Goal: Task Accomplishment & Management: Use online tool/utility

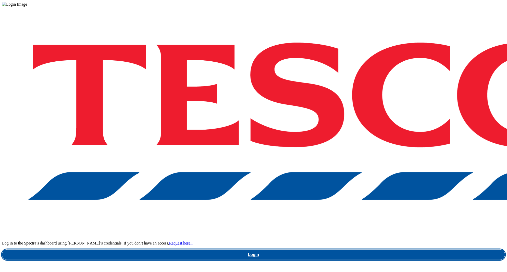
click at [393, 250] on link "Login" at bounding box center [253, 255] width 502 height 10
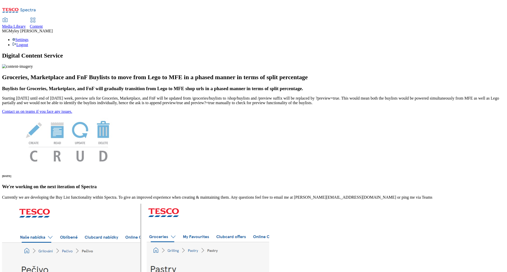
click at [43, 24] on div "Content" at bounding box center [36, 26] width 13 height 5
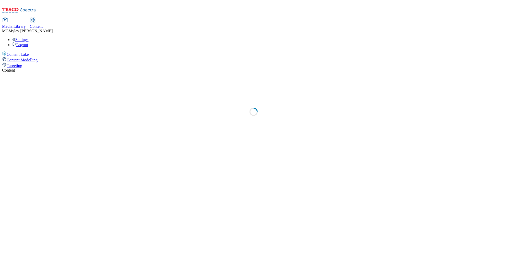
select select "ghs-uk"
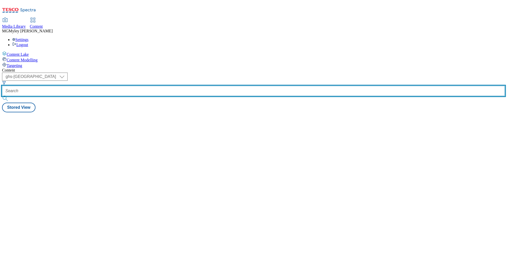
click at [127, 86] on input "text" at bounding box center [253, 91] width 502 height 10
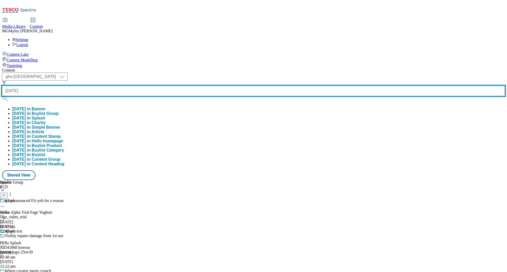
type input "diwali"
click at [2, 96] on button "submit" at bounding box center [5, 98] width 7 height 5
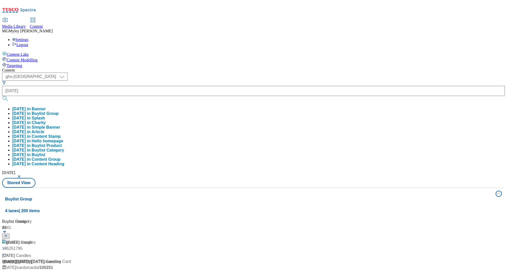
click at [208, 18] on div "Media Library Content MG Myley Grainge Lovick Settings Logout" at bounding box center [253, 32] width 502 height 29
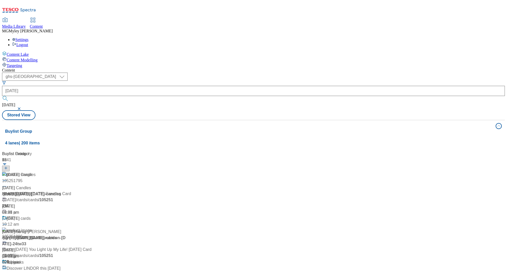
click at [111, 191] on div "/ diwali" at bounding box center [61, 194] width 119 height 6
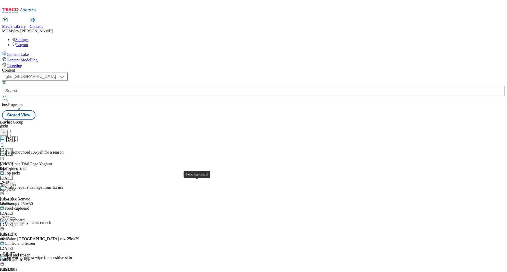
scroll to position [15, 0]
click at [24, 218] on span "Food cupboard" at bounding box center [12, 220] width 24 height 5
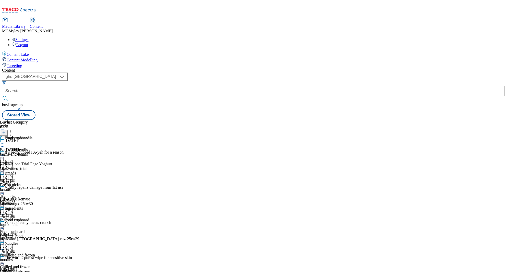
click at [5, 224] on icon at bounding box center [2, 226] width 5 height 5
click at [24, 234] on button "Edit" at bounding box center [17, 237] width 14 height 6
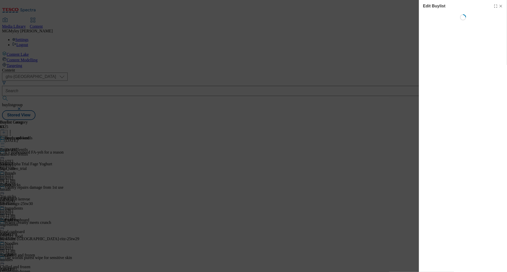
select select "evergreen"
select select "Banner"
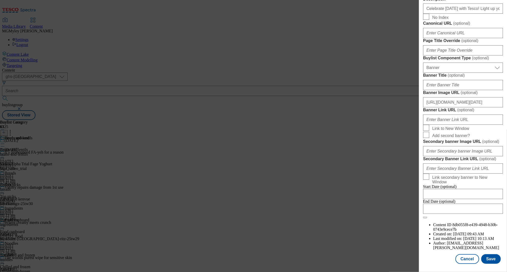
scroll to position [285, 0]
click at [473, 14] on input "Celebrate Diwali with Tesco! Light up your celebrations with our Diwali top pic…" at bounding box center [463, 9] width 80 height 10
paste input "Save on Diwali food essentials like spices, noodles, beans, ready meals, and mo…"
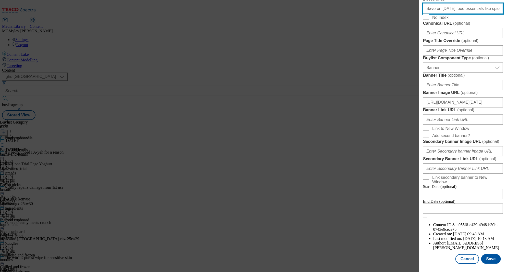
scroll to position [0, 166]
drag, startPoint x: 470, startPoint y: 110, endPoint x: 513, endPoint y: 110, distance: 42.8
click at [506, 110] on html "Icons icon_account icon_add icon_backward_link icon_basket icon_benefits icon_c…" at bounding box center [253, 61] width 507 height 122
drag, startPoint x: 486, startPoint y: 109, endPoint x: 398, endPoint y: 108, distance: 88.7
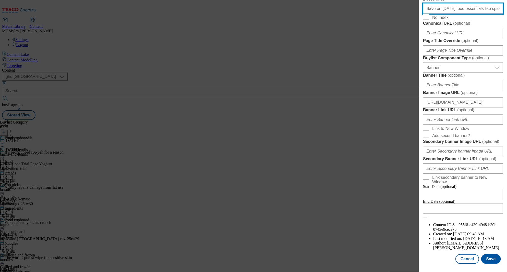
click at [398, 108] on div "Edit Buylist Tags 1 tags selected buylist English Content Properties Label Food…" at bounding box center [253, 136] width 507 height 272
click at [452, 14] on input "Save on Diwali food essentials like spices, noodles, beans, ready meals, and mo…" at bounding box center [463, 9] width 80 height 10
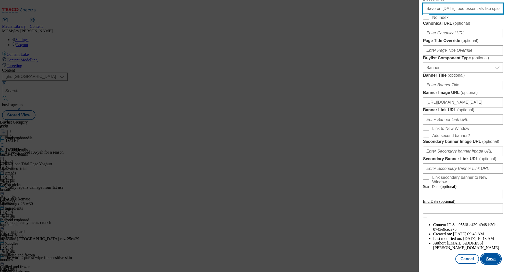
type input "Save on Diwali food essentials like spices, noodles, beans, ready meals, and mo…"
click at [490, 261] on button "Save" at bounding box center [491, 259] width 20 height 10
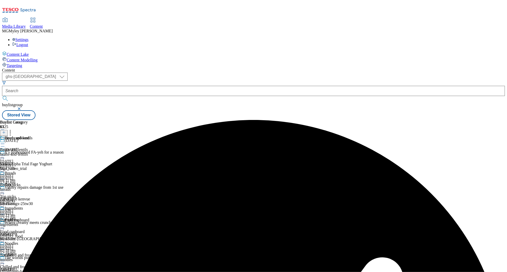
click at [34, 152] on div "beans-and-lentils" at bounding box center [17, 154] width 34 height 5
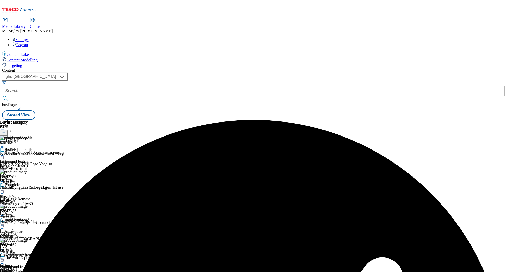
click at [5, 153] on icon at bounding box center [2, 155] width 5 height 5
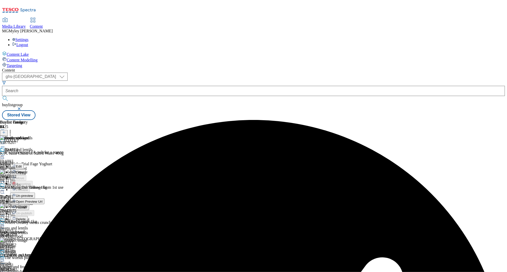
click at [24, 163] on button "Edit" at bounding box center [17, 166] width 14 height 6
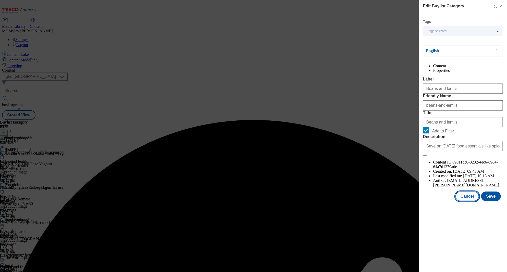
click at [470, 201] on button "Cancel" at bounding box center [466, 197] width 23 height 10
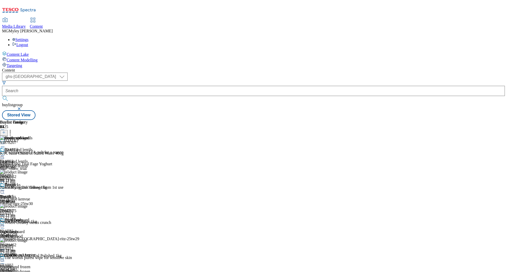
click at [4, 226] on circle at bounding box center [4, 226] width 1 height 1
click at [28, 259] on span "Preview" at bounding box center [22, 261] width 12 height 4
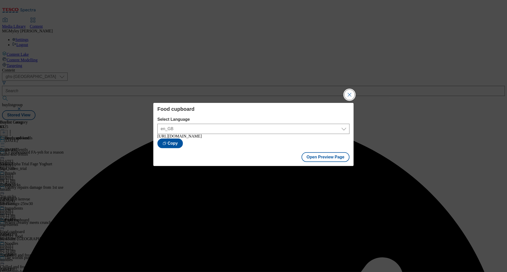
click at [348, 96] on button "Close Modal" at bounding box center [349, 95] width 10 height 10
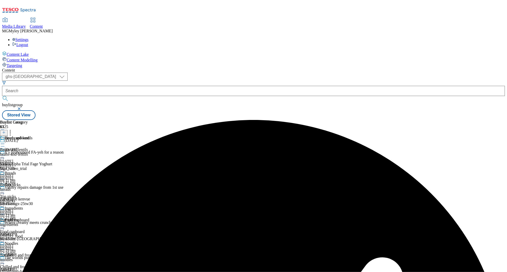
scroll to position [294, 0]
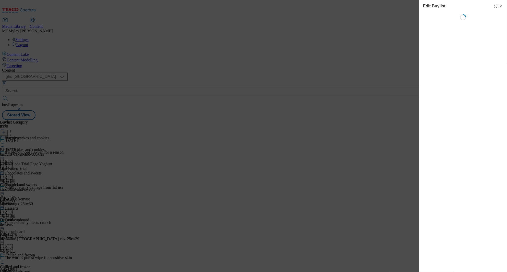
select select "evergreen"
select select "Banner"
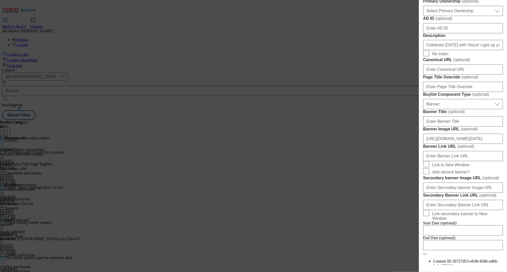
scroll to position [246, 0]
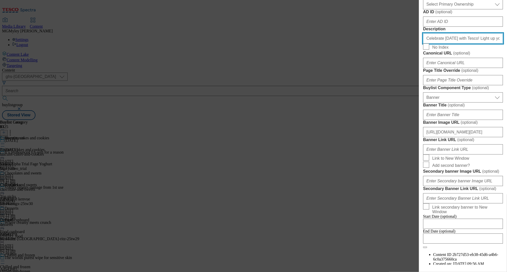
click at [468, 44] on input "Celebrate Diwali with Tesco! Light up your celebrations with our Diwali top pic…" at bounding box center [463, 38] width 80 height 10
drag, startPoint x: 481, startPoint y: 150, endPoint x: 490, endPoint y: 149, distance: 9.5
click at [490, 44] on input "Celebrate Diwali with Tesco! Light up your celebrations with our Diwali top pic…" at bounding box center [463, 38] width 80 height 10
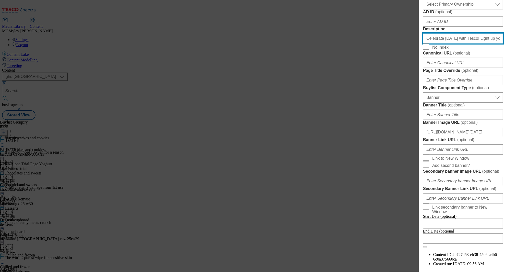
click at [490, 44] on input "Celebrate Diwali with Tesco! Light up your celebrations with our Diwali top pic…" at bounding box center [463, 38] width 80 height 10
paste input ""Celebrate Diwali with Tesco! Save on Diwali sweets, chocolates, biscuits and t…"
drag, startPoint x: 466, startPoint y: 151, endPoint x: 423, endPoint y: 138, distance: 44.7
click at [423, 44] on div "Description "Celebrate Diwali with Tesco! Save on Diwali sweets, chocolates, bi…" at bounding box center [463, 35] width 80 height 17
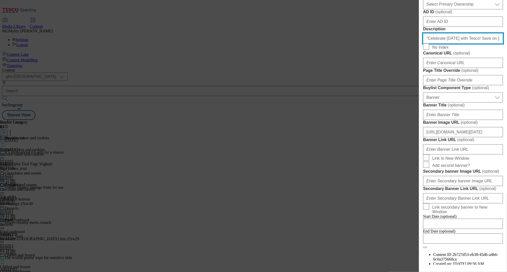
click at [442, 44] on input ""Celebrate Diwali with Tesco! Save on Diwali sweets, chocolates, biscuits and t…" at bounding box center [463, 38] width 80 height 10
click at [428, 44] on input ""Celebrate Diwali with Tesco! Save on Diwali sweets, chocolates, biscuits and t…" at bounding box center [463, 38] width 80 height 10
click at [452, 44] on input "Celebrate Diwali with Tesco! Save on Diwali sweets, chocolates, biscuits and tr…" at bounding box center [463, 38] width 80 height 10
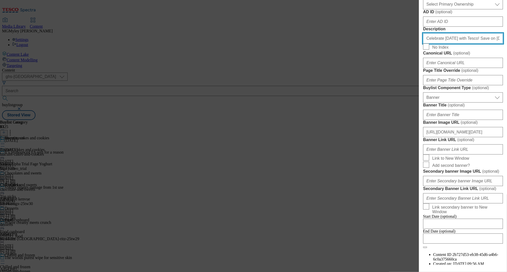
scroll to position [465, 0]
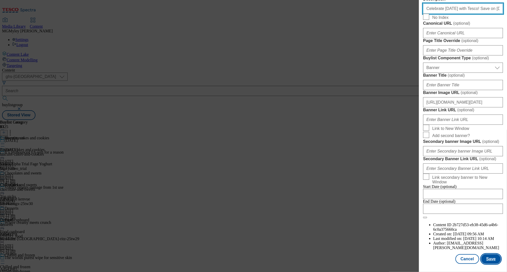
type input "Celebrate Diwali with Tesco! Save on Diwali sweets, chocolates, biscuits and tr…"
click at [493, 263] on button "Save" at bounding box center [491, 259] width 20 height 10
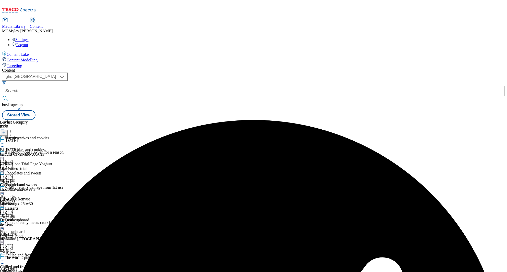
click at [45, 148] on div "Biscuits, cakes and cookies" at bounding box center [22, 150] width 45 height 5
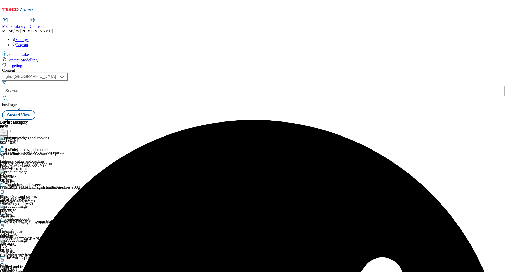
click at [5, 153] on icon at bounding box center [2, 155] width 5 height 5
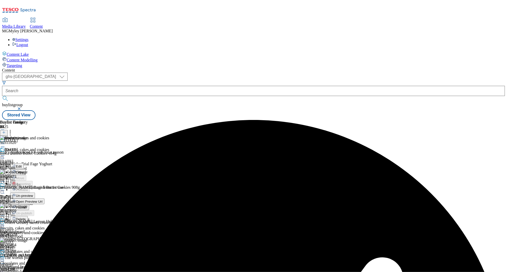
click at [24, 163] on button "Edit" at bounding box center [17, 166] width 14 height 6
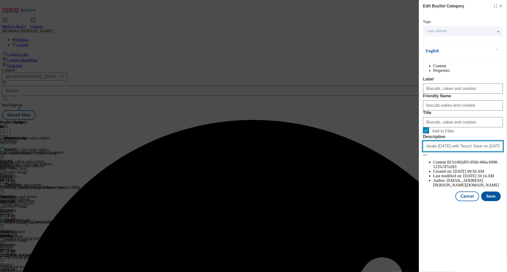
drag, startPoint x: 459, startPoint y: 189, endPoint x: 496, endPoint y: 189, distance: 37.0
click at [496, 151] on input "Celebrate Diwali with Tesco! Save on Diwali sweets, chocolates, biscuits and tr…" at bounding box center [463, 146] width 80 height 10
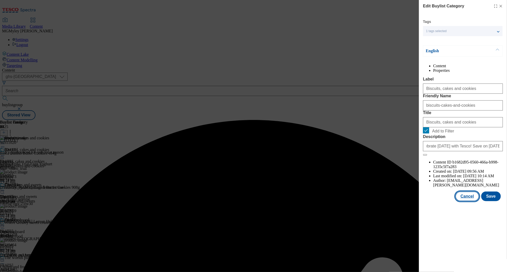
click at [468, 201] on button "Cancel" at bounding box center [466, 197] width 23 height 10
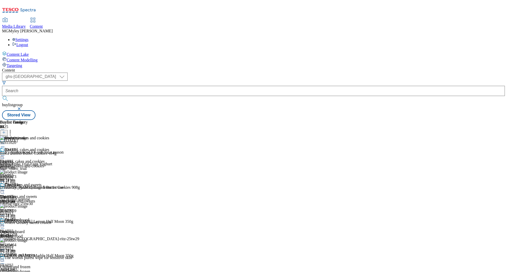
scroll to position [288, 0]
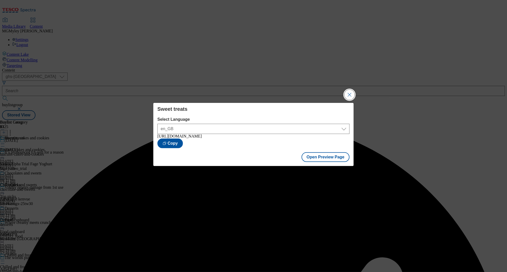
click at [348, 94] on button "Close Modal" at bounding box center [349, 95] width 10 height 10
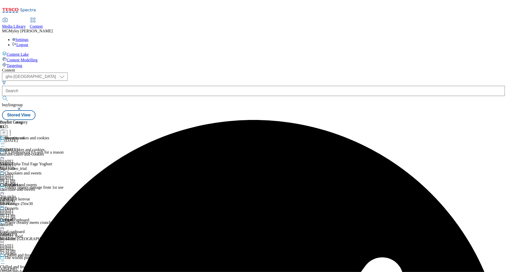
click at [49, 223] on div "desserts" at bounding box center [24, 225] width 49 height 5
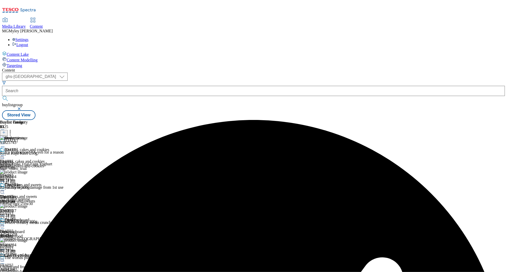
click at [5, 224] on icon at bounding box center [2, 226] width 5 height 5
click at [24, 234] on button "Edit" at bounding box center [17, 237] width 14 height 6
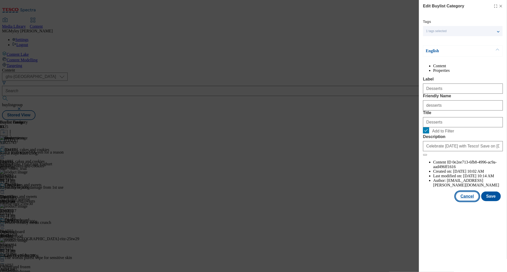
click at [465, 201] on button "Cancel" at bounding box center [466, 197] width 23 height 10
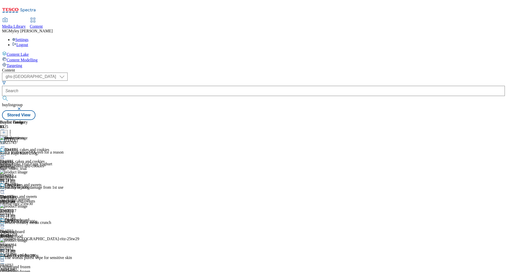
scroll to position [293, 0]
